Goal: Task Accomplishment & Management: Manage account settings

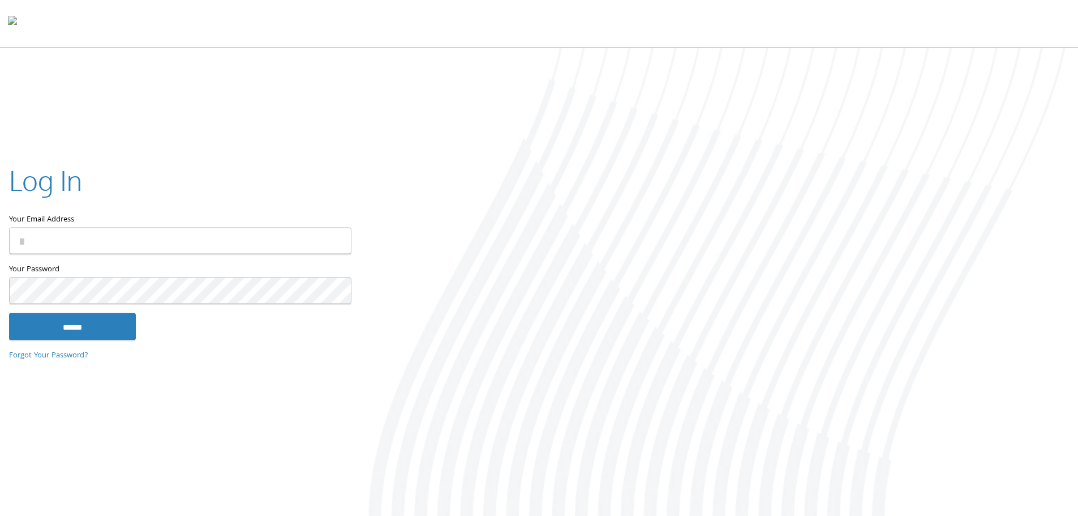
click at [87, 250] on input "Your Email Address" at bounding box center [180, 240] width 342 height 27
type input "**********"
click at [9, 312] on input "******" at bounding box center [72, 325] width 127 height 27
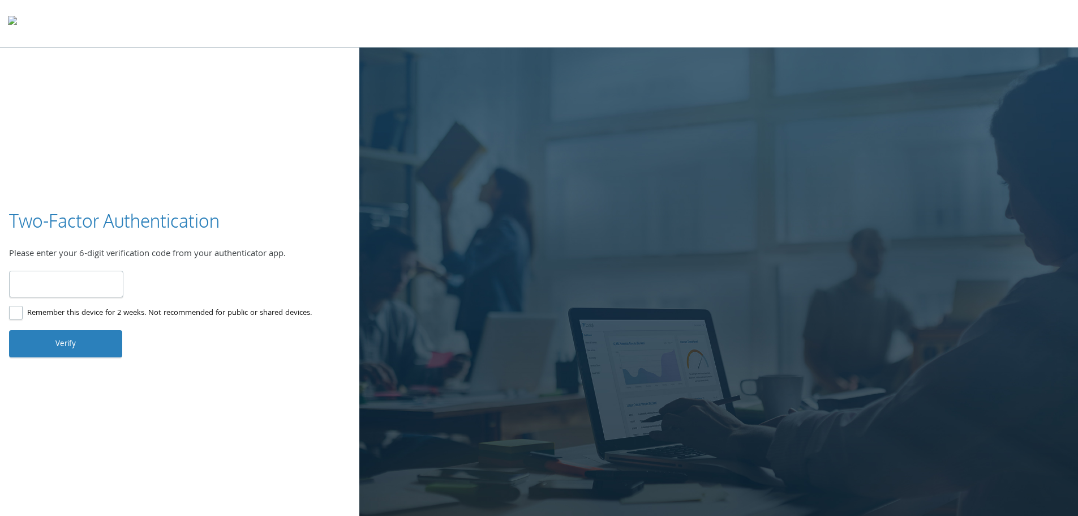
type input "******"
